Goal: Browse casually: Explore the website without a specific task or goal

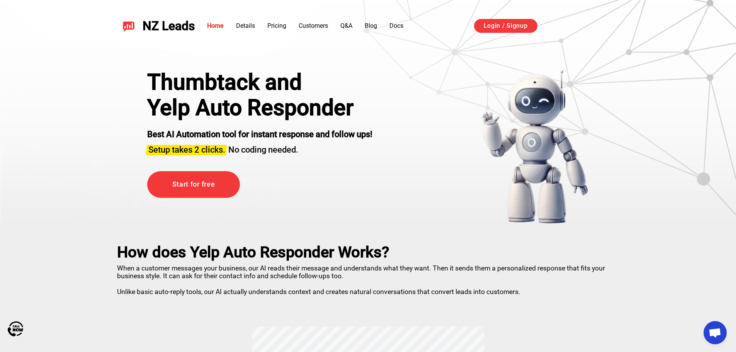
click at [159, 148] on span "Setup takes 2 clicks." at bounding box center [186, 150] width 77 height 10
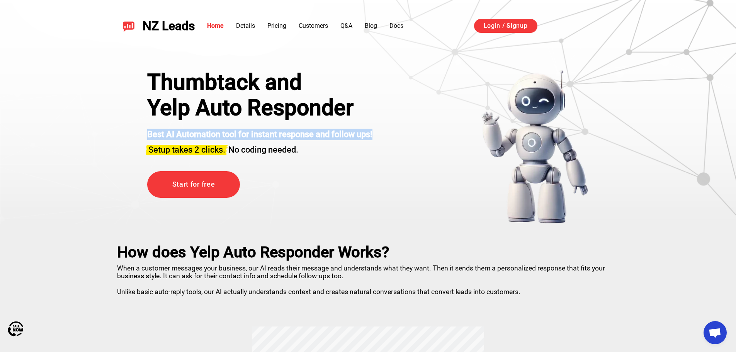
drag, startPoint x: 148, startPoint y: 134, endPoint x: 407, endPoint y: 134, distance: 258.7
click at [407, 134] on div "Thumbtack and Yelp Auto Responder Best AI Automation tool for instant response …" at bounding box center [368, 147] width 480 height 154
click at [372, 134] on strong "Best AI Automation tool for instant response and follow ups!" at bounding box center [259, 134] width 225 height 10
drag, startPoint x: 381, startPoint y: 134, endPoint x: 127, endPoint y: 134, distance: 253.7
click at [127, 134] on div "Thumbtack and Yelp Auto Responder Best AI Automation tool for instant response …" at bounding box center [368, 137] width 541 height 174
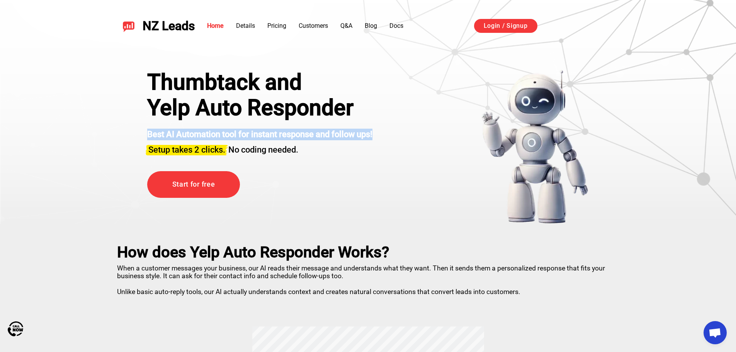
click at [337, 134] on strong "Best AI Automation tool for instant response and follow ups!" at bounding box center [259, 134] width 225 height 10
drag, startPoint x: 381, startPoint y: 134, endPoint x: 143, endPoint y: 133, distance: 237.9
click at [143, 133] on div "Thumbtack and Yelp Auto Responder Best AI Automation tool for instant response …" at bounding box center [368, 147] width 480 height 154
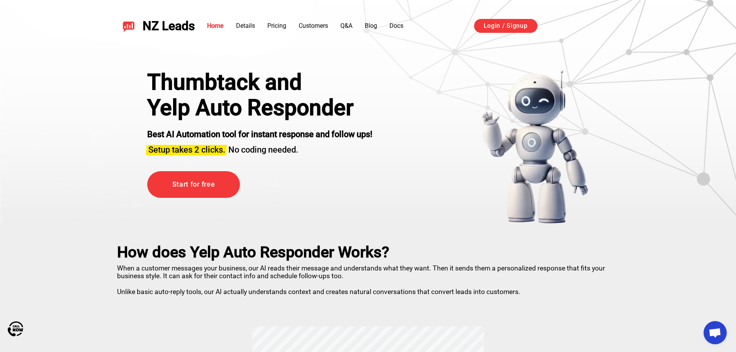
click at [309, 151] on h3 "Setup takes 2 clicks. No coding needed." at bounding box center [259, 147] width 225 height 15
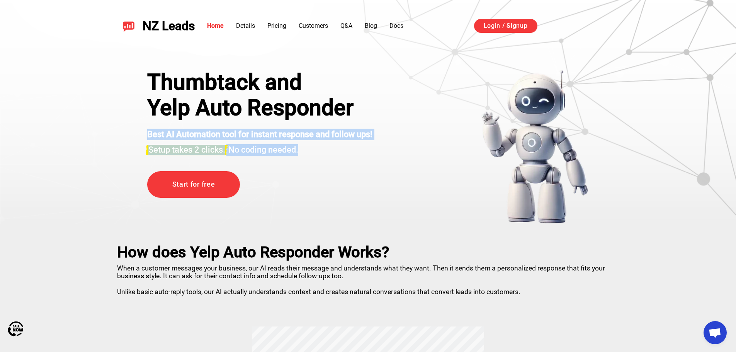
drag, startPoint x: 312, startPoint y: 151, endPoint x: 128, endPoint y: 131, distance: 184.9
click at [128, 131] on div "Thumbtack and Yelp Auto Responder Best AI Automation tool for instant response …" at bounding box center [368, 147] width 480 height 154
click at [405, 138] on div "Thumbtack and Yelp Auto Responder Best AI Automation tool for instant response …" at bounding box center [368, 147] width 480 height 154
drag, startPoint x: 382, startPoint y: 134, endPoint x: 114, endPoint y: 136, distance: 268.0
click at [114, 136] on div "Thumbtack and Yelp Auto Responder Best AI Automation tool for instant response …" at bounding box center [368, 137] width 541 height 174
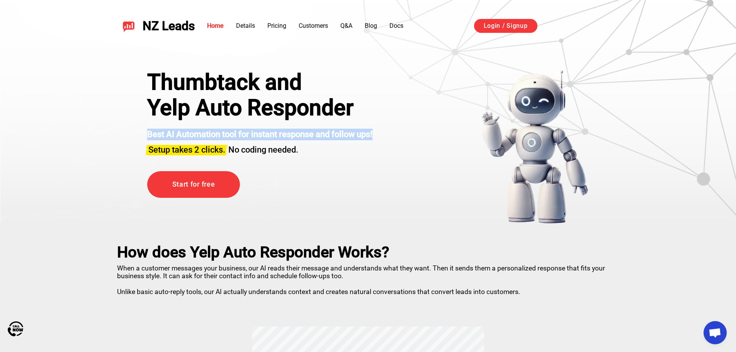
click at [377, 132] on div "Thumbtack and Yelp Auto Responder Best AI Automation tool for instant response …" at bounding box center [368, 147] width 480 height 154
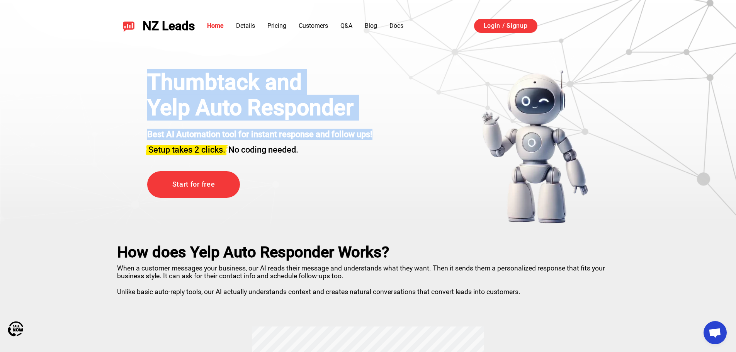
drag, startPoint x: 380, startPoint y: 135, endPoint x: 148, endPoint y: 86, distance: 237.2
click at [148, 86] on div "Thumbtack and Yelp Auto Responder Best AI Automation tool for instant response …" at bounding box center [368, 147] width 480 height 154
click at [120, 86] on div "Thumbtack and Yelp Auto Responder Best AI Automation tool for instant response …" at bounding box center [368, 137] width 541 height 174
drag, startPoint x: 138, startPoint y: 84, endPoint x: 396, endPoint y: 134, distance: 263.2
click at [396, 134] on div "Thumbtack and Yelp Auto Responder Best AI Automation tool for instant response …" at bounding box center [368, 147] width 480 height 154
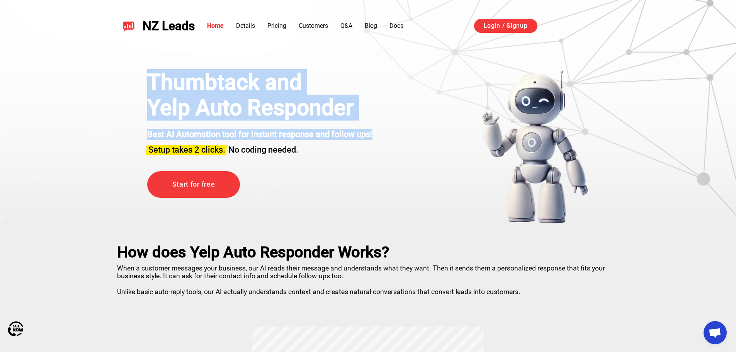
click at [382, 133] on div "Thumbtack and Yelp Auto Responder Best AI Automation tool for instant response …" at bounding box center [368, 147] width 480 height 154
drag, startPoint x: 381, startPoint y: 134, endPoint x: 87, endPoint y: 74, distance: 300.0
click at [87, 74] on section "Thumbtack and Yelp Auto Responder Best AI Automation tool for instant response …" at bounding box center [368, 112] width 736 height 224
click at [129, 77] on div "Thumbtack and Yelp Auto Responder Best AI Automation tool for instant response …" at bounding box center [368, 147] width 480 height 154
drag, startPoint x: 136, startPoint y: 81, endPoint x: 398, endPoint y: 127, distance: 266.1
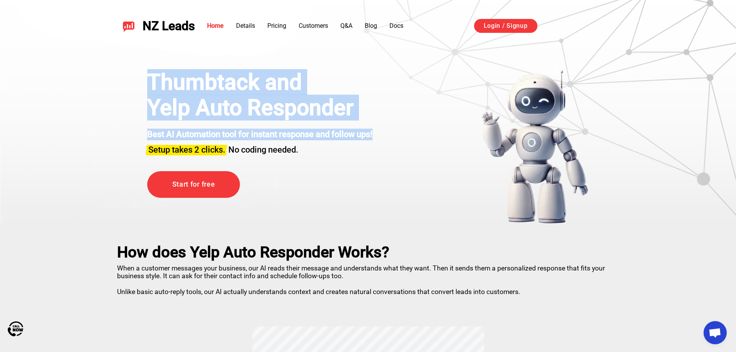
click at [398, 127] on div "Thumbtack and Yelp Auto Responder Best AI Automation tool for instant response …" at bounding box center [368, 147] width 480 height 154
click at [384, 136] on div "Thumbtack and Yelp Auto Responder Best AI Automation tool for instant response …" at bounding box center [368, 147] width 480 height 154
drag, startPoint x: 383, startPoint y: 134, endPoint x: 115, endPoint y: 92, distance: 271.7
click at [115, 92] on div "Thumbtack and Yelp Auto Responder Best AI Automation tool for instant response …" at bounding box center [368, 137] width 541 height 174
click at [136, 87] on div "Thumbtack and Yelp Auto Responder Best AI Automation tool for instant response …" at bounding box center [368, 147] width 480 height 154
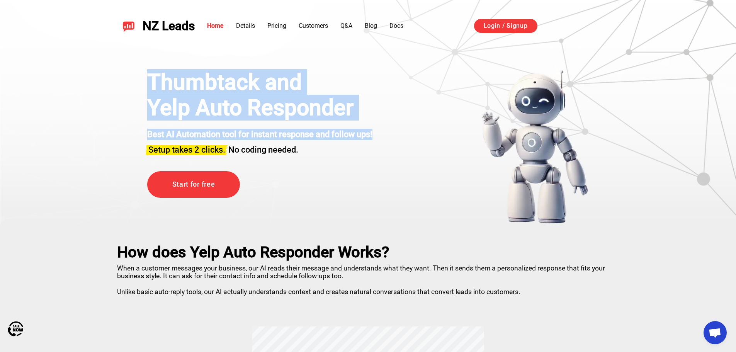
drag, startPoint x: 134, startPoint y: 81, endPoint x: 407, endPoint y: 136, distance: 278.2
click at [407, 136] on div "Thumbtack and Yelp Auto Responder Best AI Automation tool for instant response …" at bounding box center [368, 147] width 480 height 154
click at [387, 136] on div "Thumbtack and Yelp Auto Responder Best AI Automation tool for instant response …" at bounding box center [368, 147] width 480 height 154
drag, startPoint x: 386, startPoint y: 135, endPoint x: 131, endPoint y: 87, distance: 260.1
click at [131, 87] on div "Thumbtack and Yelp Auto Responder Best AI Automation tool for instant response …" at bounding box center [368, 147] width 480 height 154
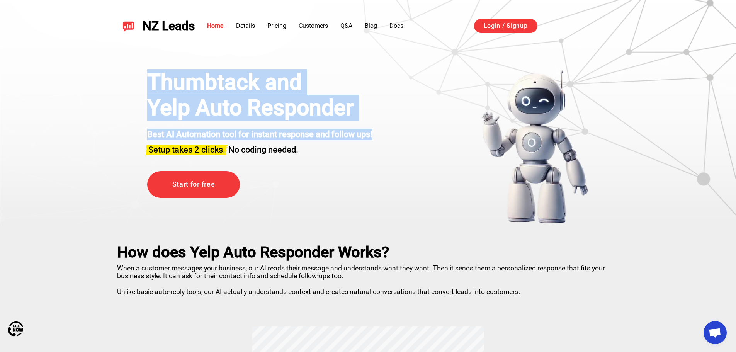
click at [138, 84] on div "Thumbtack and Yelp Auto Responder Best AI Automation tool for instant response …" at bounding box center [368, 147] width 480 height 154
drag, startPoint x: 138, startPoint y: 81, endPoint x: 402, endPoint y: 129, distance: 268.1
click at [402, 129] on div "Thumbtack and Yelp Auto Responder Best AI Automation tool for instant response …" at bounding box center [368, 147] width 480 height 154
click at [381, 134] on div "Thumbtack and Yelp Auto Responder Best AI Automation tool for instant response …" at bounding box center [368, 147] width 480 height 154
drag, startPoint x: 382, startPoint y: 136, endPoint x: 102, endPoint y: 79, distance: 286.0
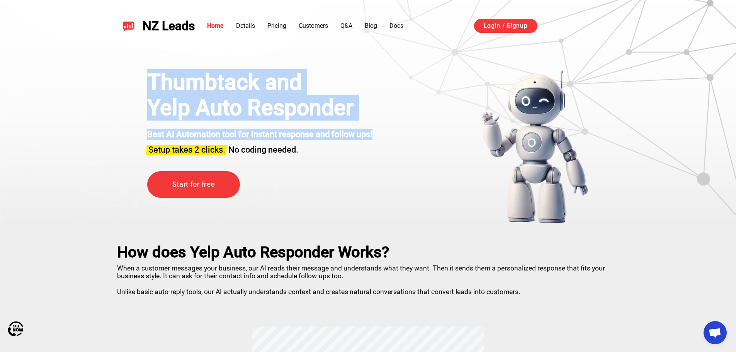
click at [102, 79] on div "Thumbtack and Yelp Auto Responder Best AI Automation tool for instant response …" at bounding box center [368, 137] width 541 height 174
click at [136, 89] on div "Thumbtack and Yelp Auto Responder Best AI Automation tool for instant response …" at bounding box center [368, 147] width 480 height 154
